Goal: Information Seeking & Learning: Find contact information

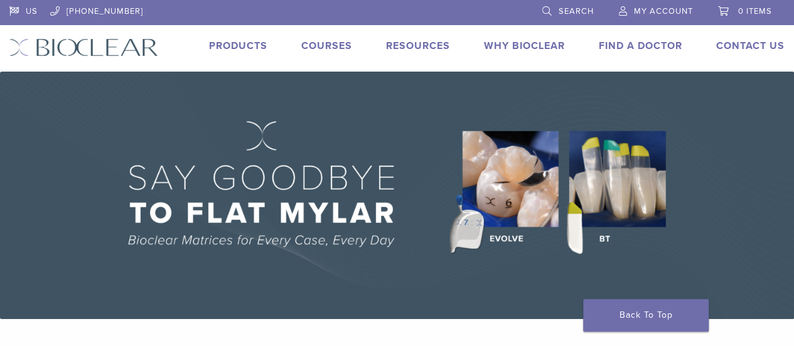
click at [648, 46] on link "Find A Doctor" at bounding box center [640, 46] width 83 height 13
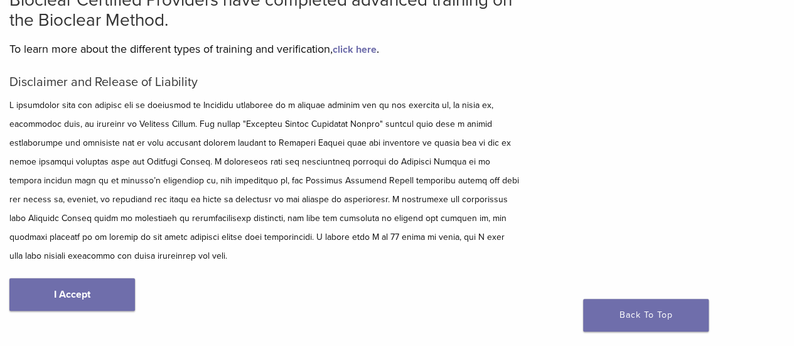
scroll to position [105, 0]
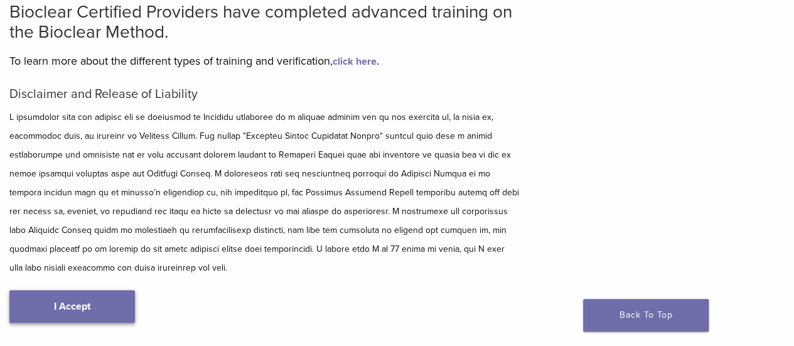
click at [70, 302] on link "I Accept" at bounding box center [71, 306] width 125 height 33
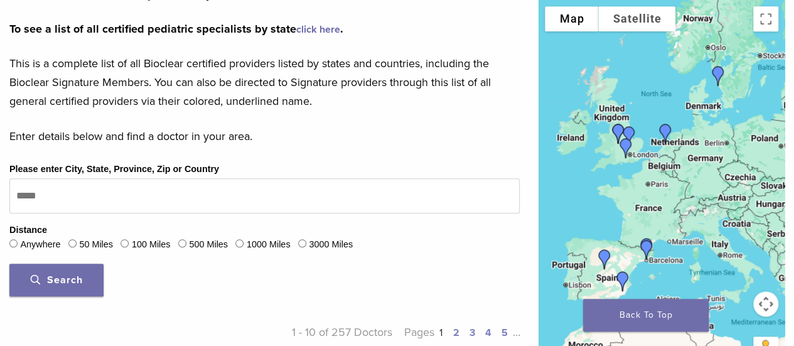
scroll to position [418, 0]
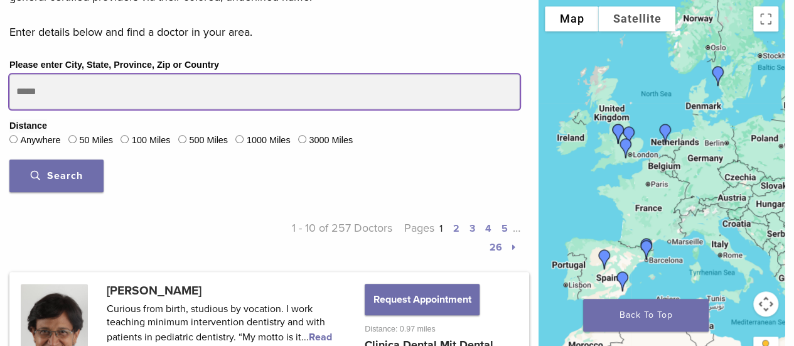
drag, startPoint x: 84, startPoint y: 88, endPoint x: -43, endPoint y: 95, distance: 127.5
type input "********"
click at [9, 159] on button "Search" at bounding box center [56, 175] width 94 height 33
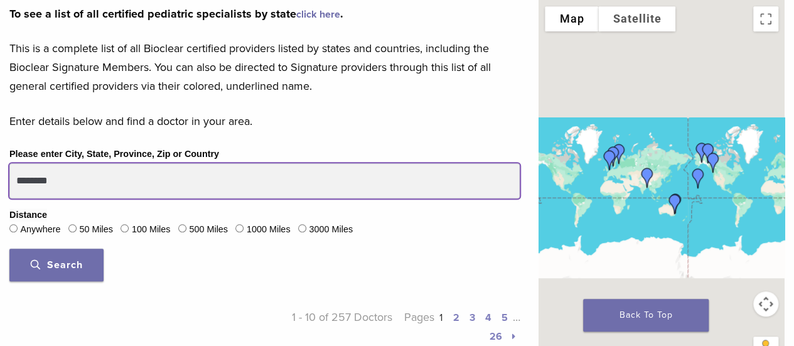
scroll to position [314, 0]
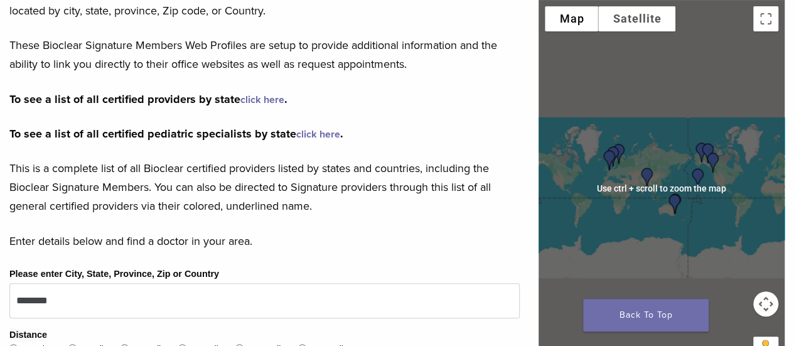
click at [669, 189] on img "Dr. Geoffrey Wan" at bounding box center [674, 204] width 30 height 30
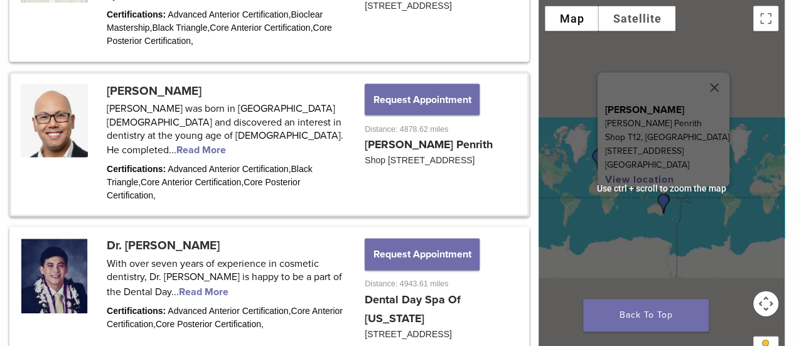
scroll to position [1399, 0]
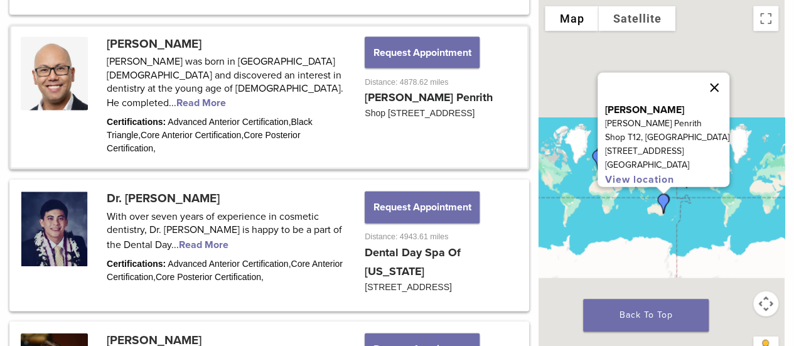
click at [729, 73] on button "Close" at bounding box center [714, 88] width 30 height 30
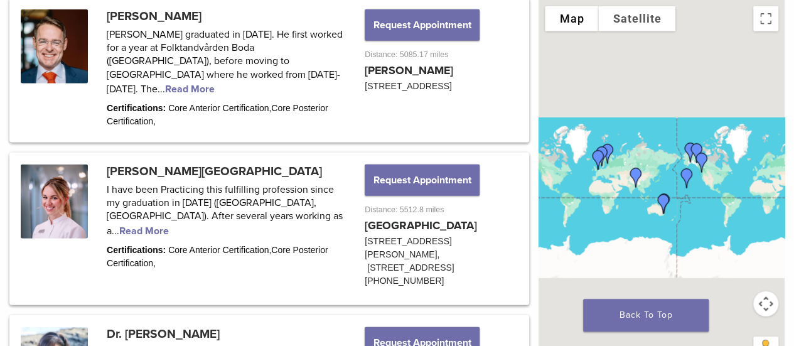
scroll to position [1726, 0]
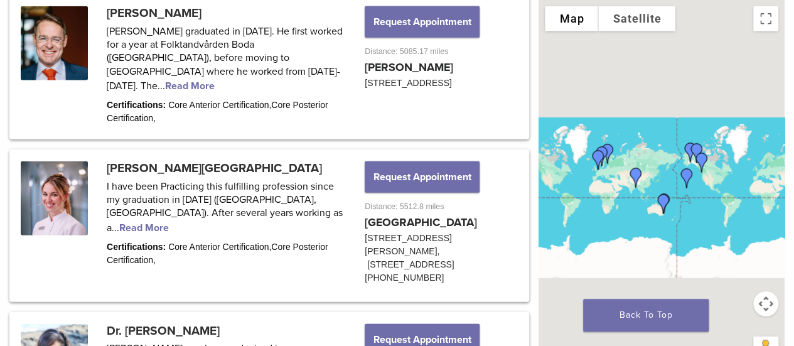
click at [758, 302] on button "Map camera controls" at bounding box center [765, 303] width 25 height 25
click at [729, 272] on button "Zoom in" at bounding box center [734, 272] width 25 height 25
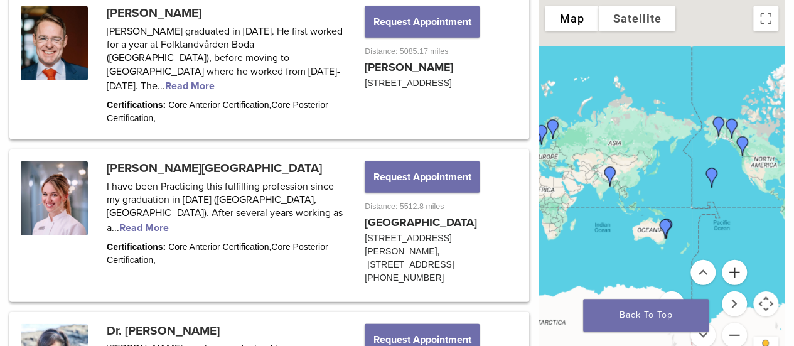
click at [729, 272] on button "Zoom in" at bounding box center [734, 272] width 25 height 25
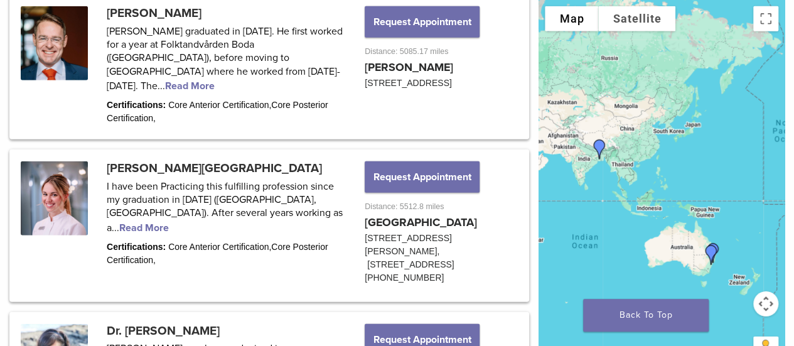
drag, startPoint x: 674, startPoint y: 196, endPoint x: 718, endPoint y: 171, distance: 50.6
click at [718, 171] on div at bounding box center [661, 188] width 246 height 376
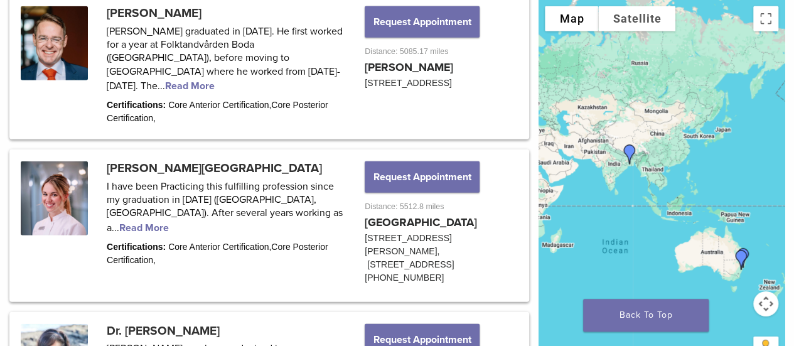
drag, startPoint x: 707, startPoint y: 172, endPoint x: 738, endPoint y: 179, distance: 31.5
click at [738, 179] on div at bounding box center [661, 188] width 246 height 376
click at [627, 151] on img "Dr. Disha Agarwal" at bounding box center [629, 154] width 30 height 30
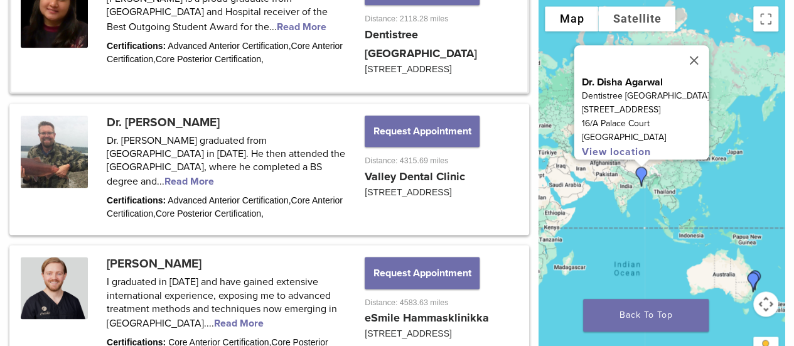
scroll to position [689, 0]
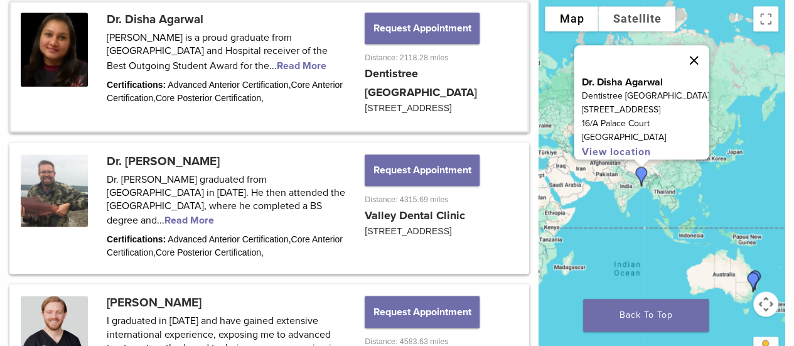
click at [693, 51] on button "Close" at bounding box center [694, 60] width 30 height 30
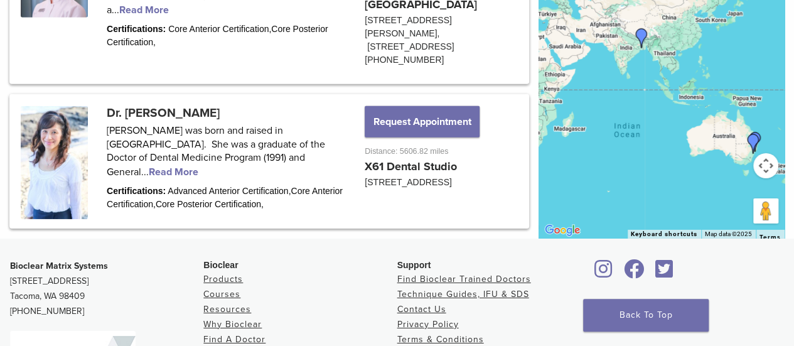
scroll to position [2072, 0]
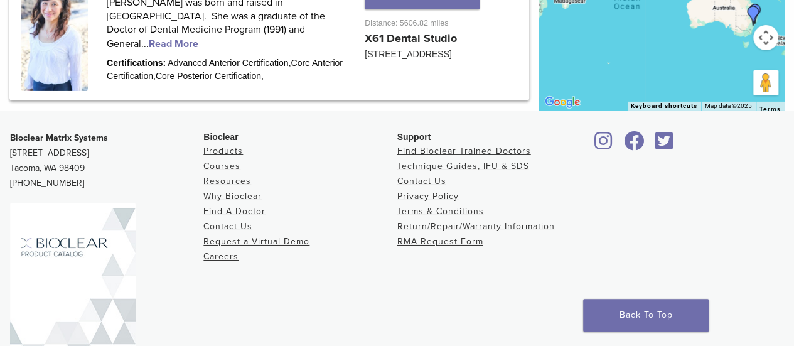
drag, startPoint x: 67, startPoint y: 115, endPoint x: 9, endPoint y: 122, distance: 58.8
click at [9, 122] on div "Bioclear Matrix Systems [STREET_ADDRESS] [PHONE_NUMBER] Bioclear Products Cours…" at bounding box center [397, 260] width 794 height 280
copy p "[PHONE_NUMBER]"
